Goal: Information Seeking & Learning: Learn about a topic

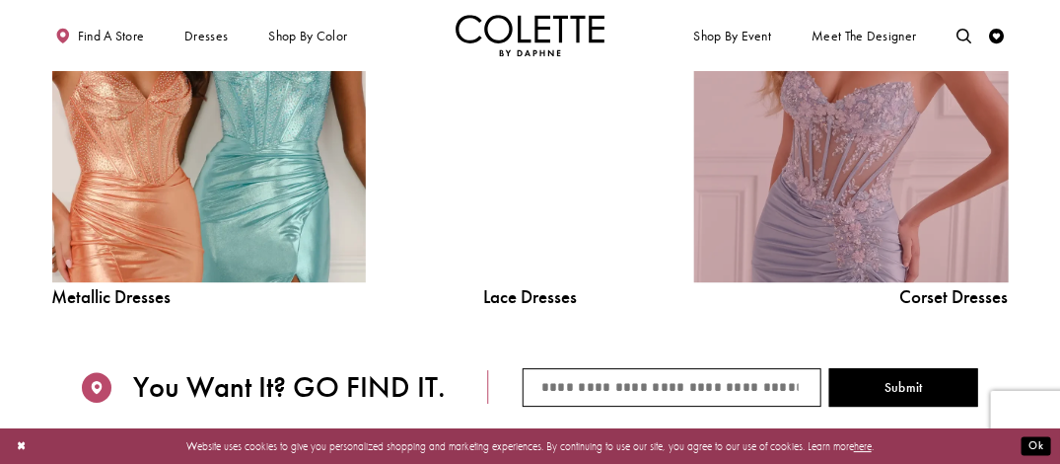
scroll to position [1677, 0]
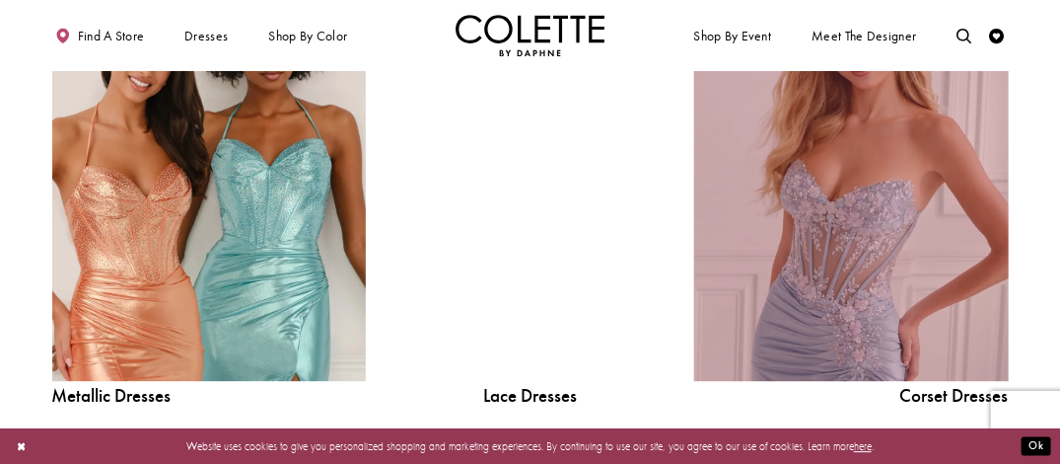
click at [837, 223] on link "Corset Dress Spring 2026 collection Related Link" at bounding box center [851, 182] width 314 height 397
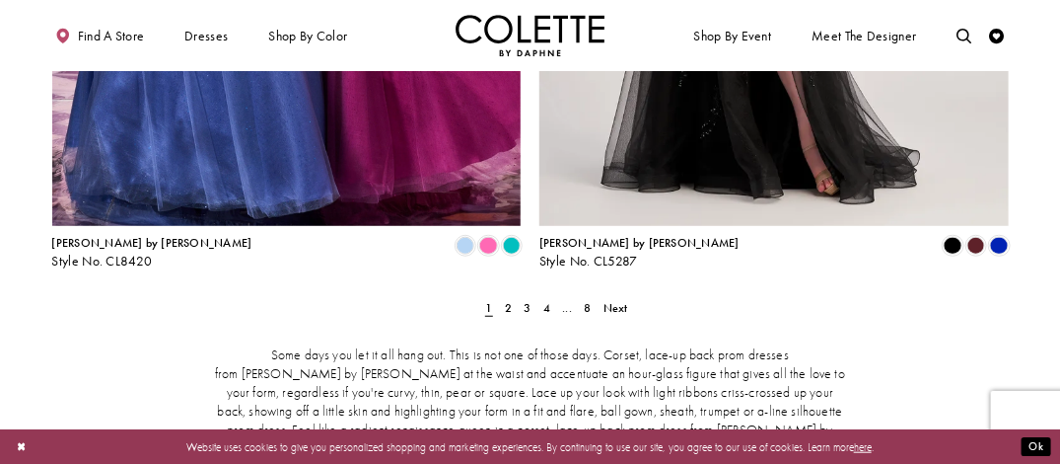
scroll to position [2861, 0]
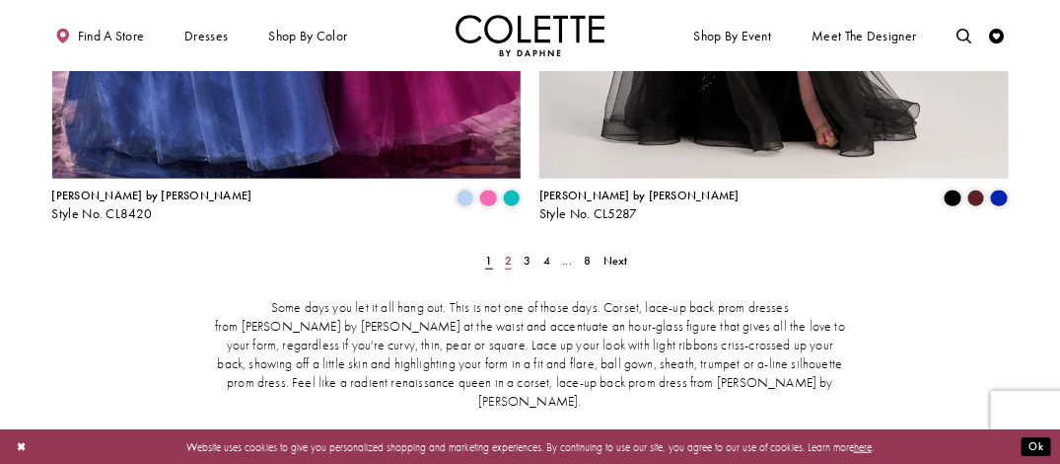
click at [510, 253] on span "2" at bounding box center [508, 261] width 7 height 16
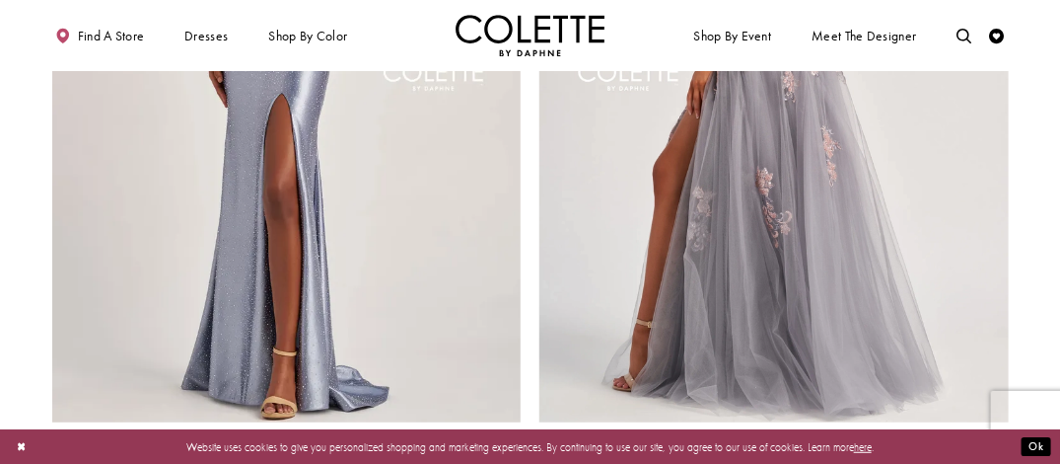
scroll to position [2645, 0]
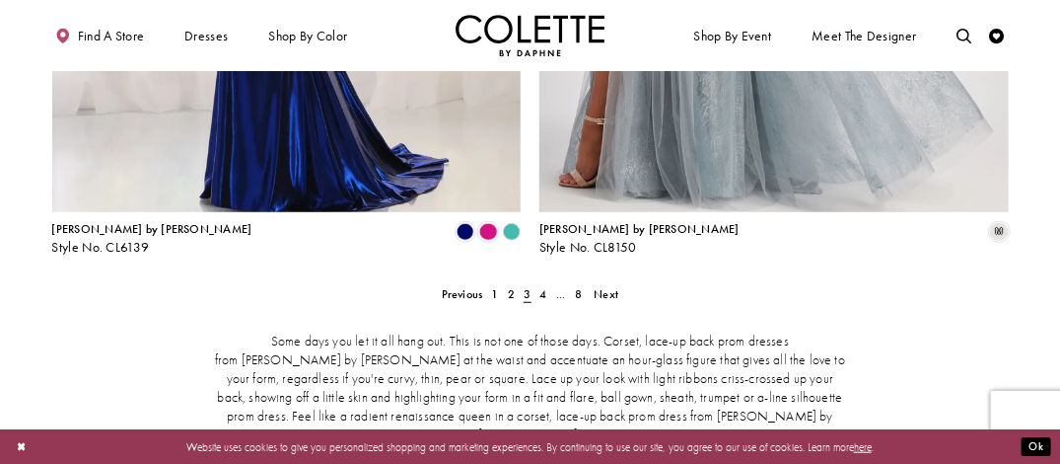
scroll to position [2842, 0]
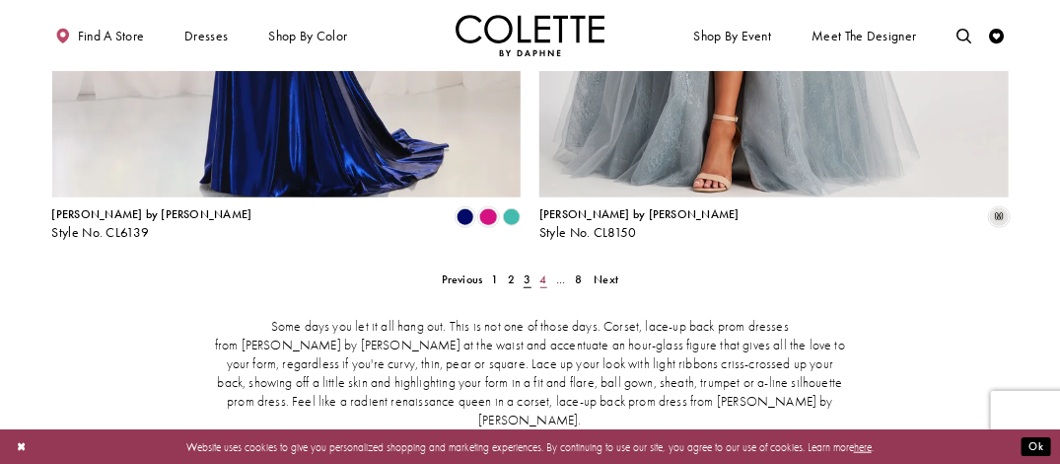
click at [546, 271] on span "4" at bounding box center [544, 279] width 7 height 16
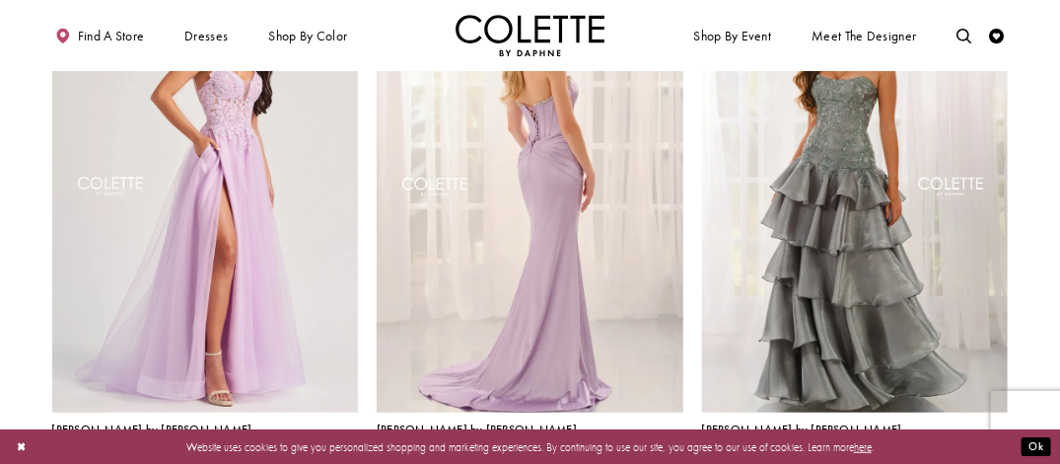
scroll to position [179, 0]
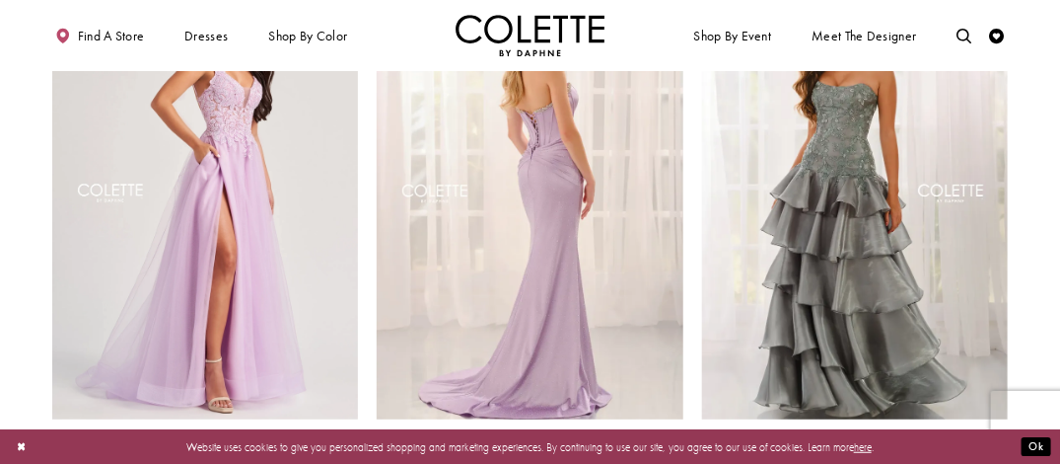
click at [580, 212] on img "Visit Colette by Daphne Style No. CL6169 Page" at bounding box center [530, 196] width 307 height 446
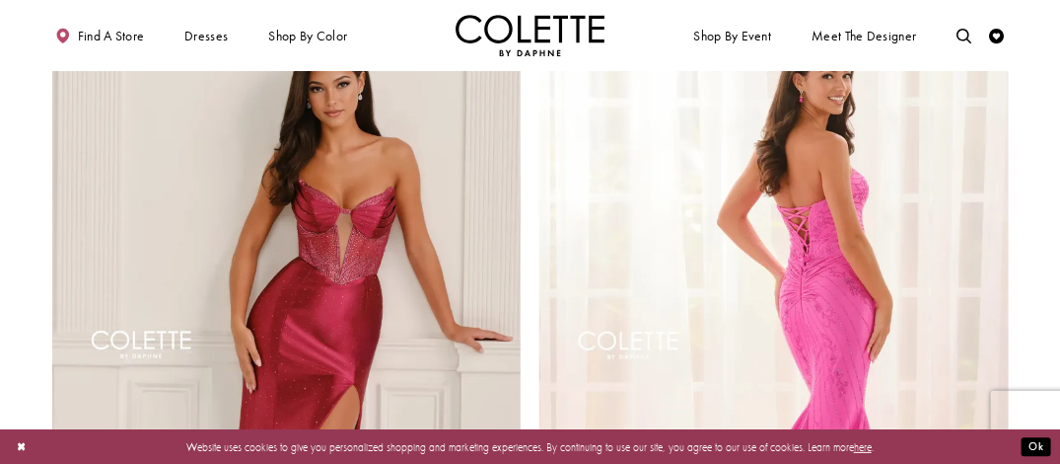
scroll to position [2349, 0]
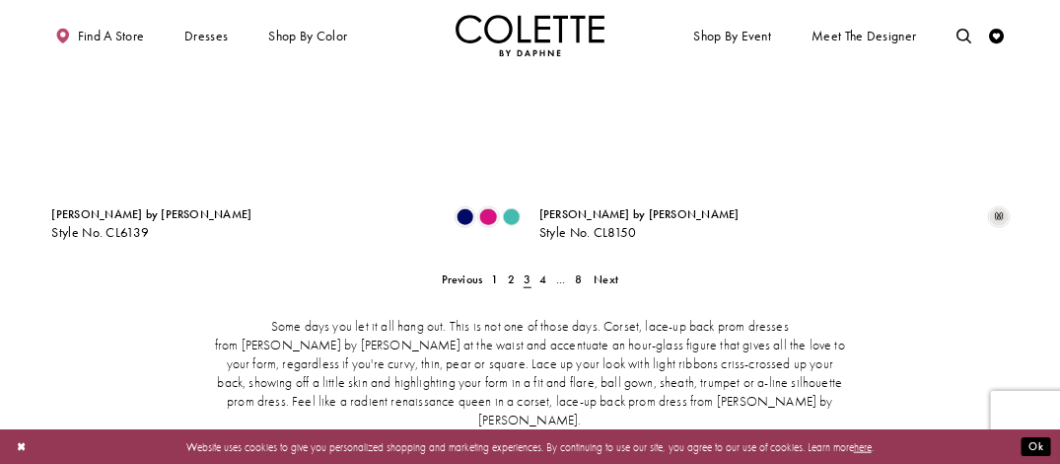
scroll to position [80, 0]
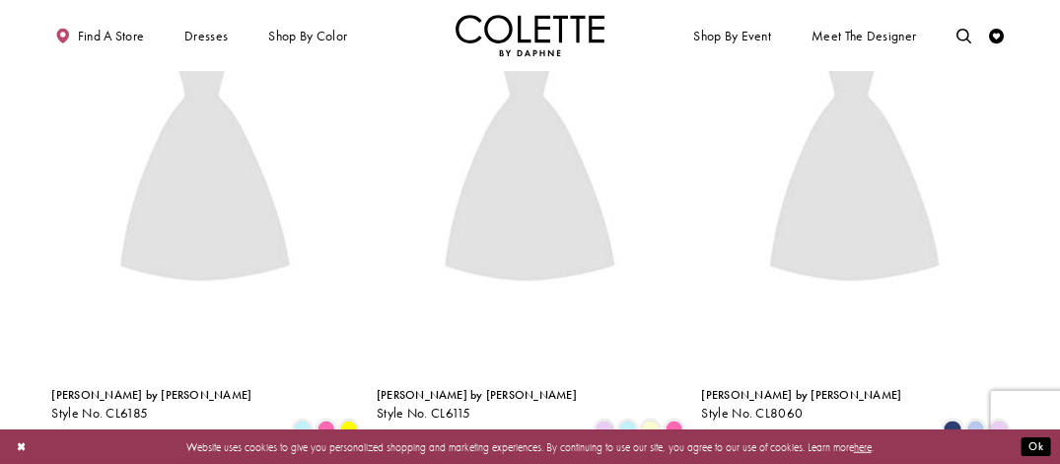
scroll to position [80, 0]
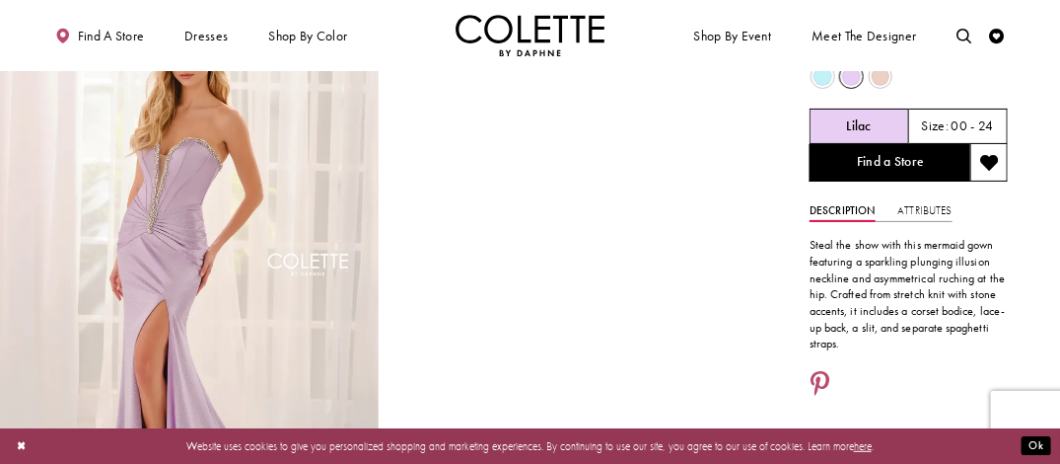
scroll to position [99, 0]
